Goal: Information Seeking & Learning: Get advice/opinions

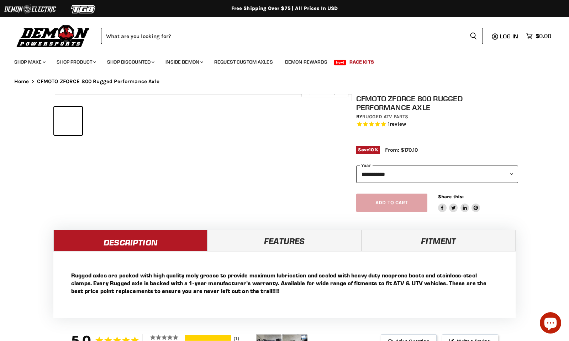
select select "******"
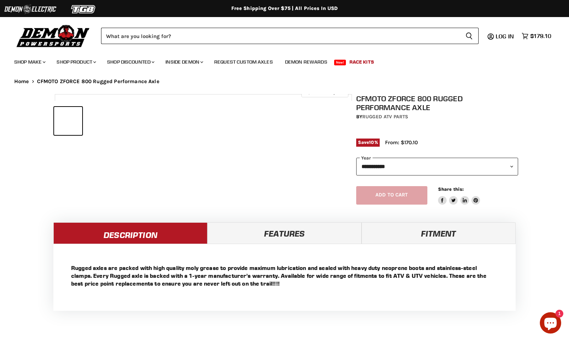
select select "******"
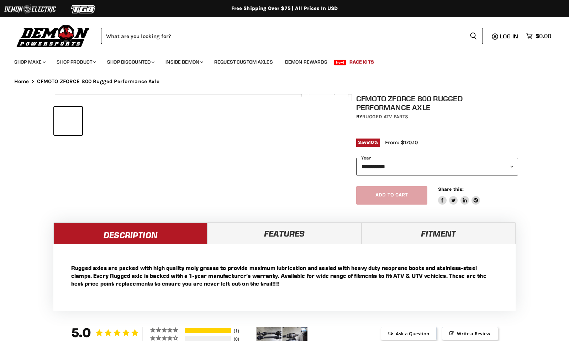
select select "******"
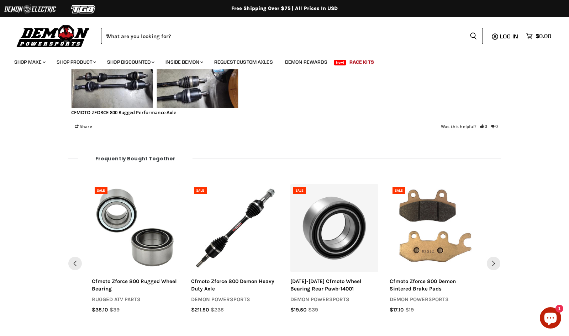
scroll to position [564, 0]
